Goal: Task Accomplishment & Management: Complete application form

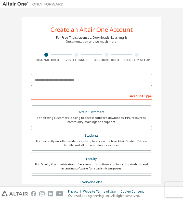
click at [58, 81] on input "email" at bounding box center [91, 80] width 121 height 12
type input "**********"
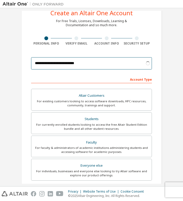
scroll to position [20, 0]
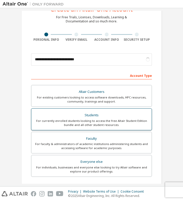
click at [87, 114] on div "Students" at bounding box center [91, 115] width 114 height 7
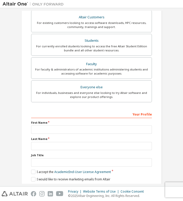
scroll to position [113, 0]
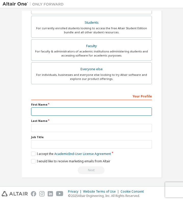
click at [58, 111] on input "text" at bounding box center [91, 111] width 121 height 8
click at [95, 112] on input "text" at bounding box center [91, 111] width 121 height 8
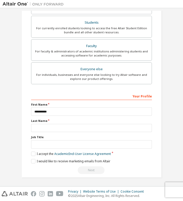
click at [85, 123] on label "Last Name" at bounding box center [91, 121] width 121 height 4
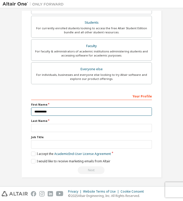
drag, startPoint x: 56, startPoint y: 111, endPoint x: 13, endPoint y: 113, distance: 42.8
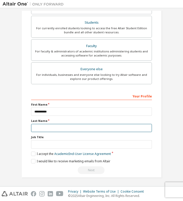
drag, startPoint x: 13, startPoint y: 113, endPoint x: 69, endPoint y: 125, distance: 57.4
click at [69, 125] on input "text" at bounding box center [91, 128] width 121 height 8
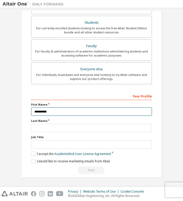
drag, startPoint x: 58, startPoint y: 112, endPoint x: 4, endPoint y: 116, distance: 54.4
click at [4, 116] on div "**********" at bounding box center [92, 41] width 178 height 286
type input "******"
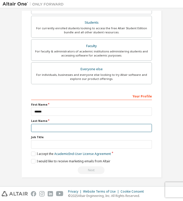
click at [34, 124] on input "text" at bounding box center [91, 128] width 121 height 8
type input "**********"
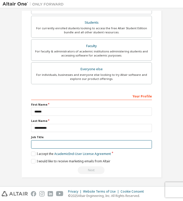
click at [55, 143] on input "text" at bounding box center [91, 144] width 121 height 8
click at [48, 141] on input "text" at bounding box center [91, 144] width 121 height 8
type input "*******"
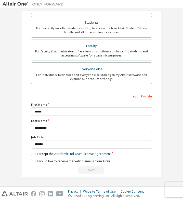
click at [32, 155] on label "I accept the Academic End-User License Agreement" at bounding box center [71, 154] width 80 height 4
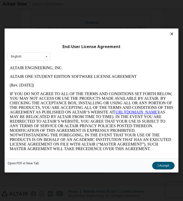
scroll to position [0, 0]
click at [45, 56] on icon at bounding box center [46, 57] width 6 height 8
click at [44, 55] on icon at bounding box center [46, 57] width 6 height 8
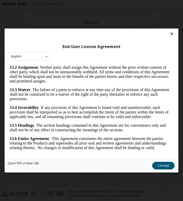
scroll to position [1667, 0]
click at [166, 165] on button "I Accept" at bounding box center [163, 166] width 22 height 8
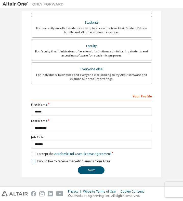
click at [34, 160] on label "I would like to receive marketing emails from Altair" at bounding box center [70, 161] width 79 height 4
click at [81, 167] on button "Next" at bounding box center [91, 170] width 27 height 8
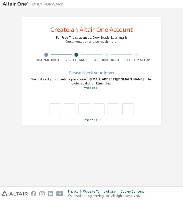
scroll to position [0, 0]
click at [59, 111] on input "text" at bounding box center [54, 109] width 11 height 12
type input "*"
click at [59, 111] on input "*" at bounding box center [54, 109] width 11 height 12
type input "*"
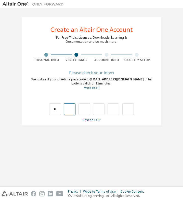
click at [67, 106] on input "text" at bounding box center [69, 109] width 11 height 12
type input "*"
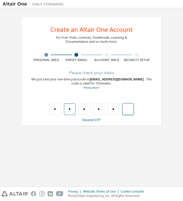
type input "*"
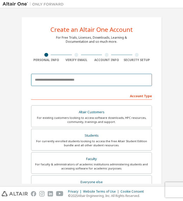
click at [91, 76] on input "email" at bounding box center [91, 80] width 121 height 12
type input "**********"
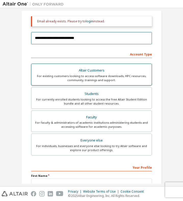
scroll to position [75, 0]
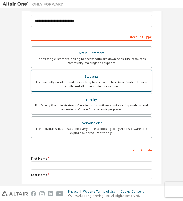
click at [77, 88] on div "For currently enrolled students looking to access the free Altair Student Editi…" at bounding box center [91, 84] width 114 height 8
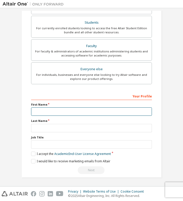
click at [74, 113] on input "text" at bounding box center [91, 111] width 121 height 8
type input "******"
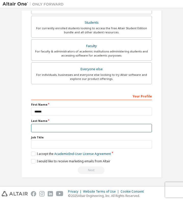
click at [71, 126] on input "text" at bounding box center [91, 128] width 121 height 8
type input "**********"
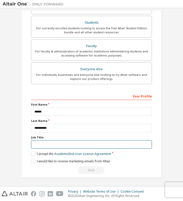
click at [67, 145] on input "text" at bounding box center [91, 144] width 121 height 8
type input "*******"
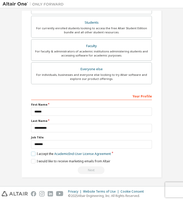
click at [35, 153] on label "I accept the Academic End-User License Agreement" at bounding box center [71, 154] width 80 height 4
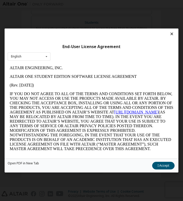
scroll to position [0, 0]
click at [172, 167] on button "I Accept" at bounding box center [163, 166] width 22 height 8
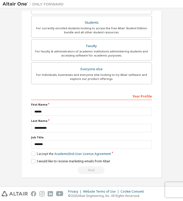
click at [33, 160] on label "I would like to receive marketing emails from Altair" at bounding box center [70, 161] width 79 height 4
click at [90, 170] on div "Next" at bounding box center [91, 170] width 121 height 8
click at [31, 153] on label "I accept the Academic End-User License Agreement" at bounding box center [71, 154] width 80 height 4
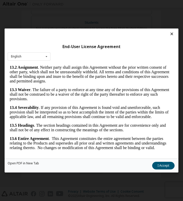
scroll to position [1667, 0]
click at [162, 165] on button "I Accept" at bounding box center [163, 166] width 22 height 8
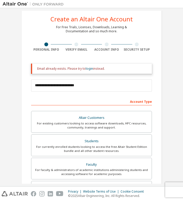
scroll to position [10, 0]
